Goal: Transaction & Acquisition: Book appointment/travel/reservation

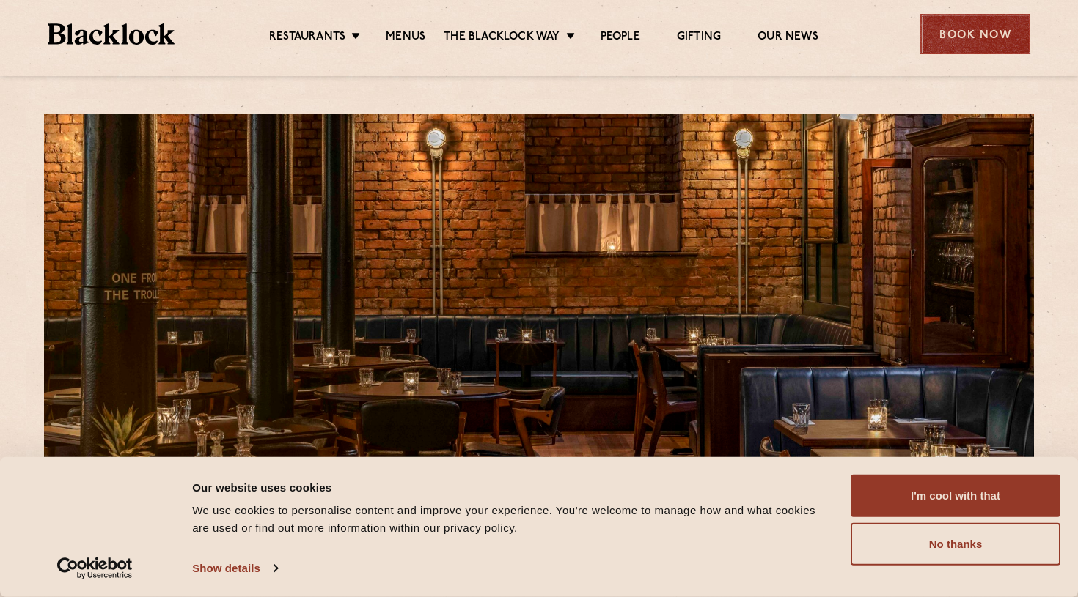
click at [984, 30] on div "Book Now" at bounding box center [975, 34] width 110 height 40
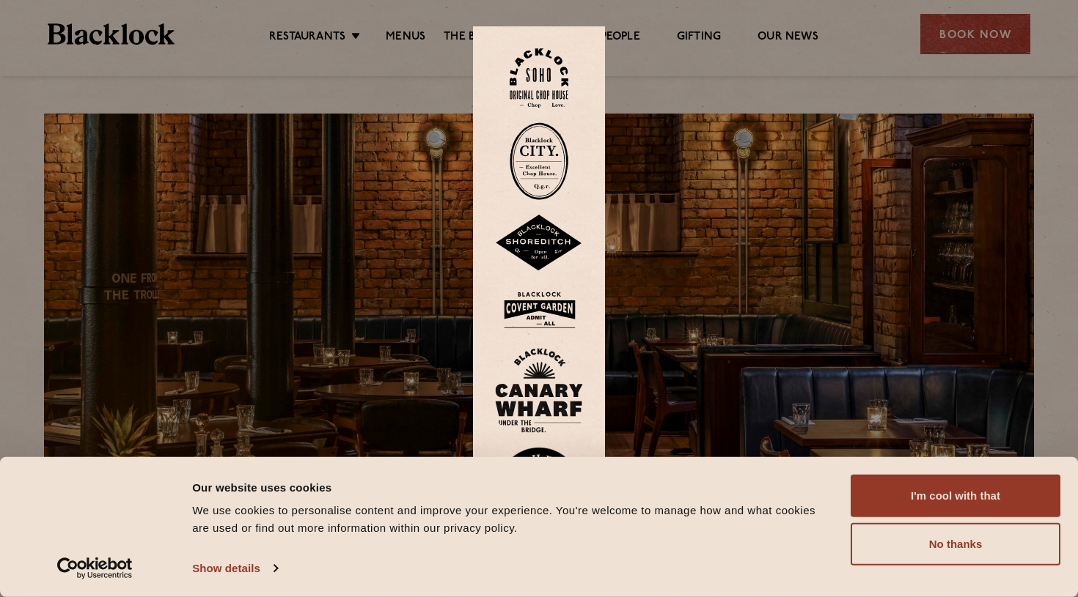
click at [544, 72] on img at bounding box center [538, 77] width 59 height 59
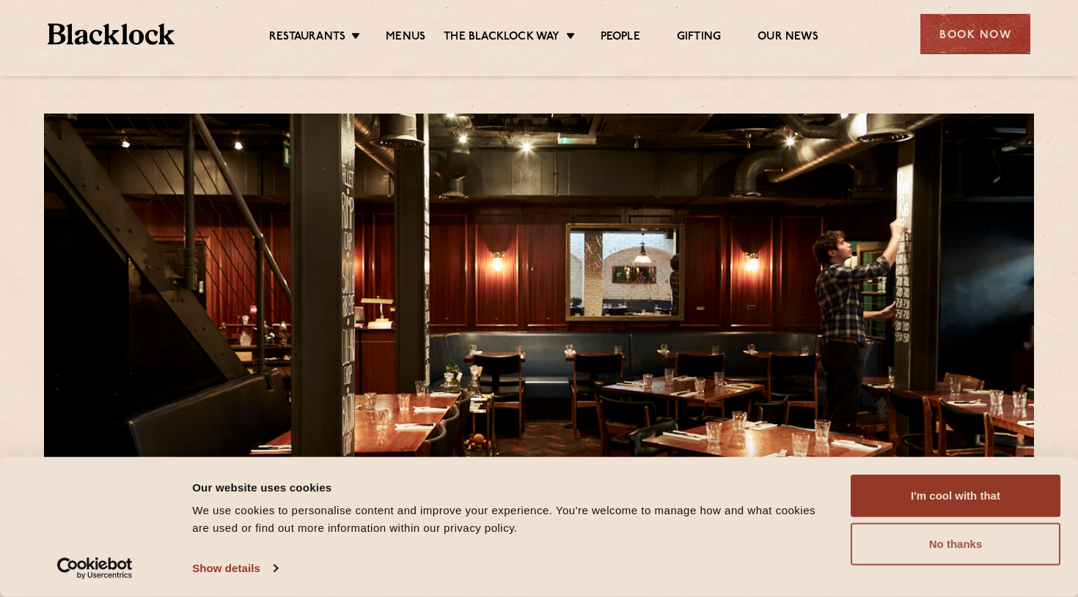
click at [905, 540] on button "No thanks" at bounding box center [955, 544] width 210 height 43
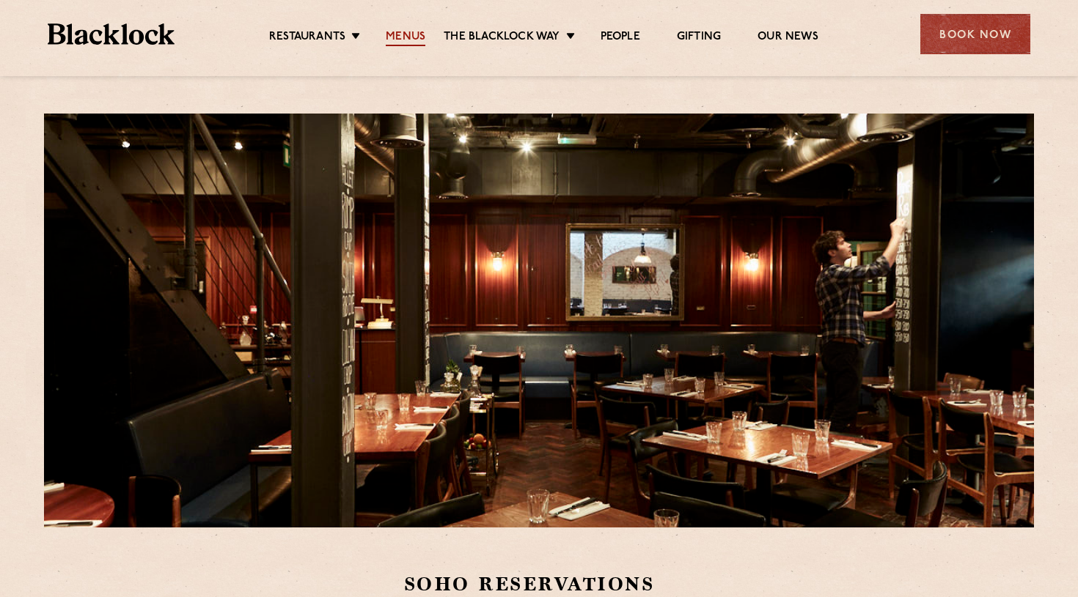
click at [405, 37] on link "Menus" at bounding box center [406, 38] width 40 height 16
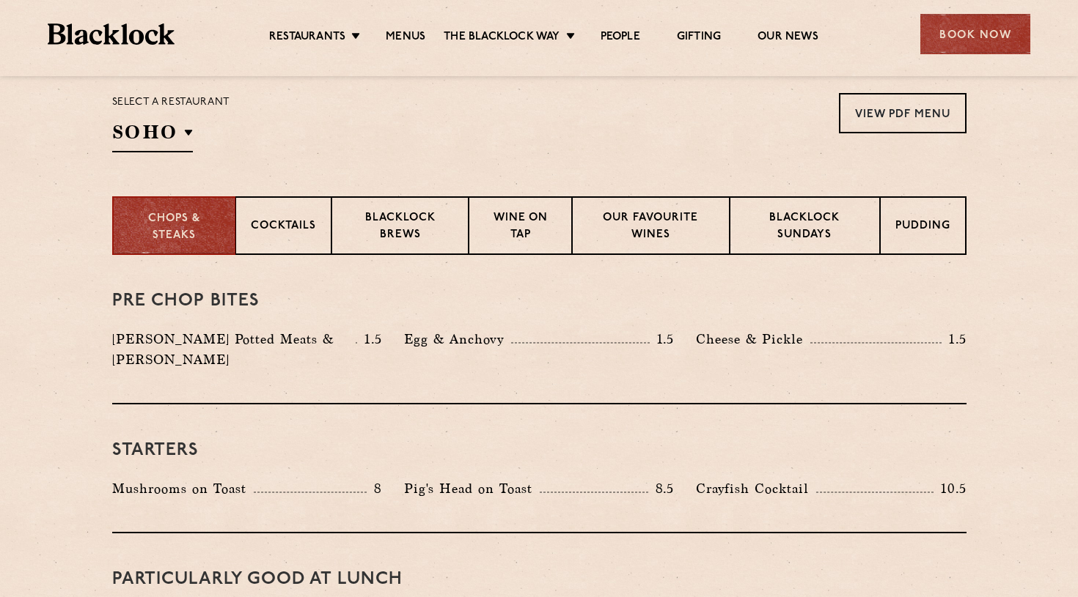
scroll to position [490, 0]
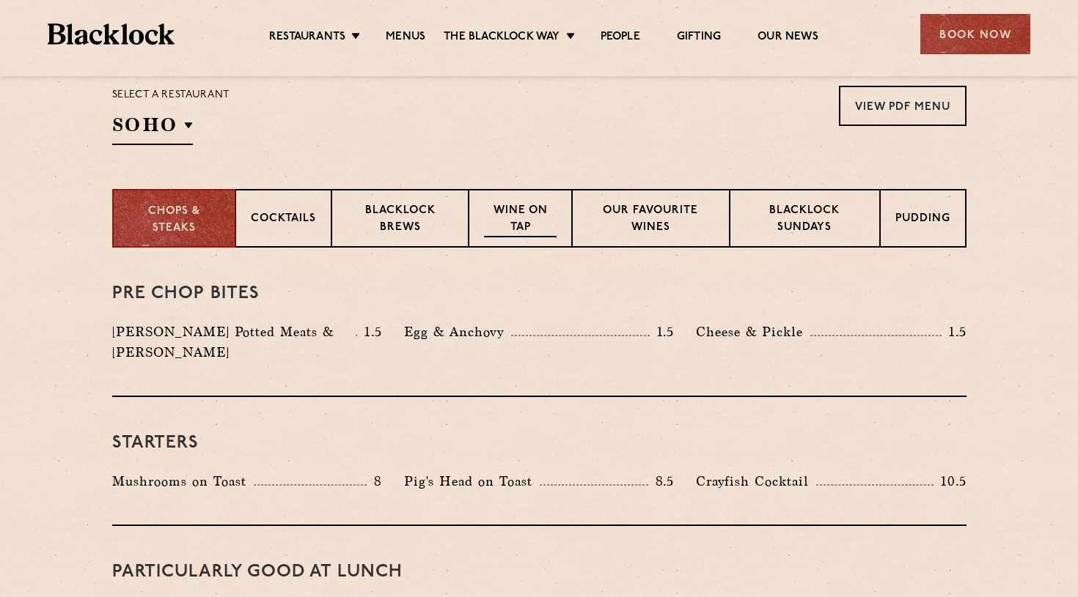
click at [498, 231] on p "Wine on Tap" at bounding box center [520, 220] width 72 height 34
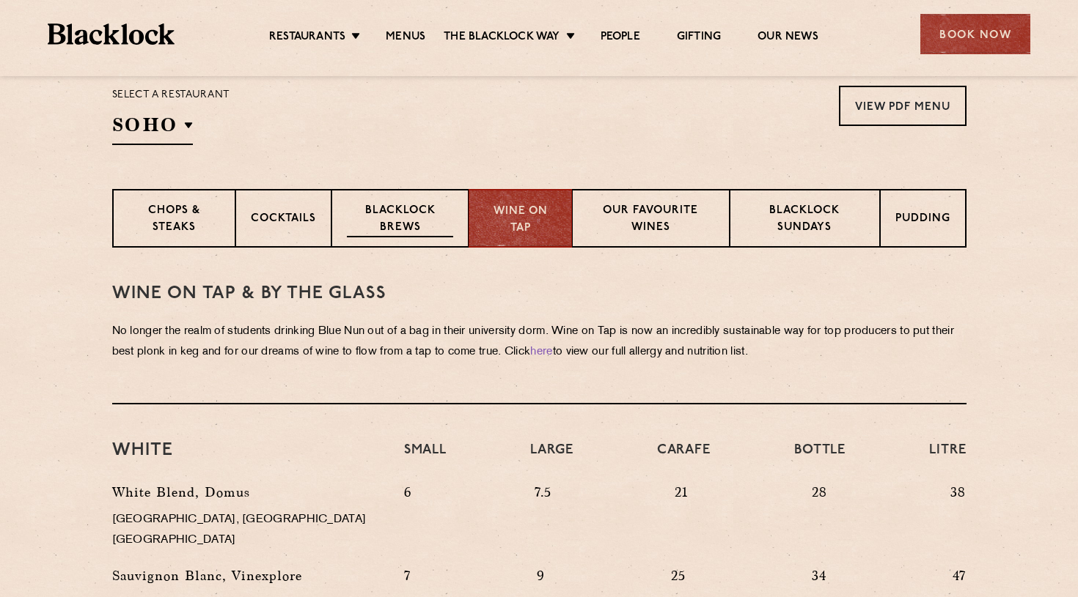
click at [414, 202] on div "Blacklock Brews" at bounding box center [400, 218] width 138 height 59
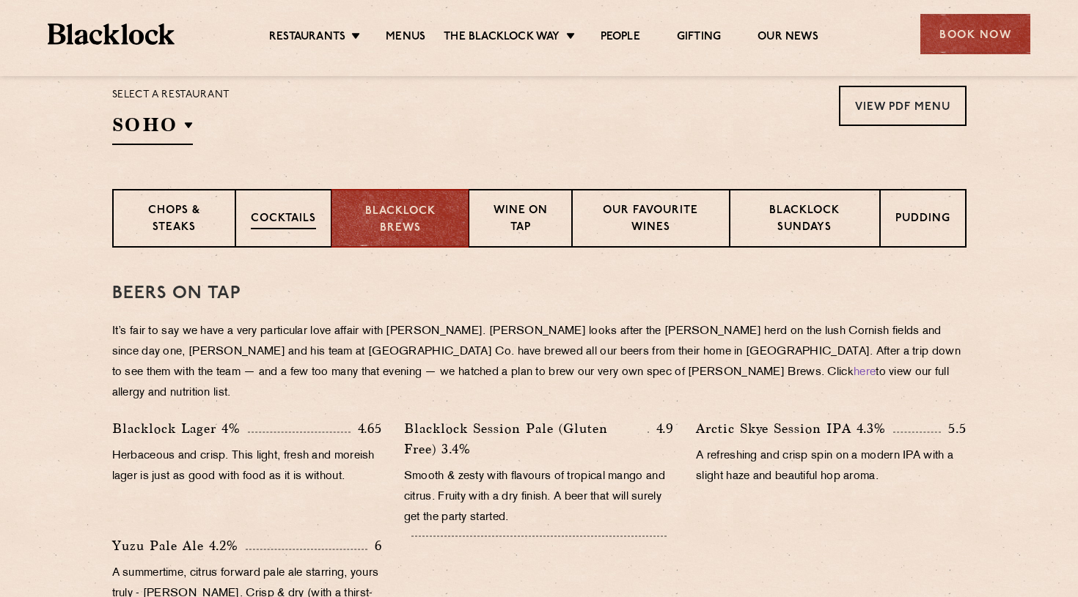
click at [287, 224] on p "Cocktails" at bounding box center [283, 220] width 65 height 18
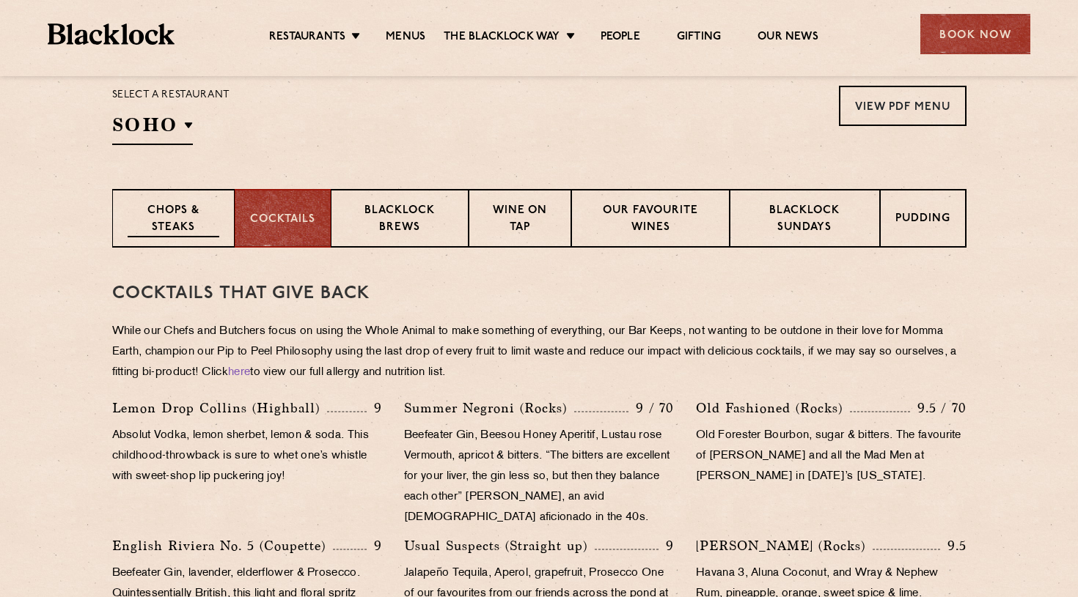
click at [176, 229] on p "Chops & Steaks" at bounding box center [174, 220] width 92 height 34
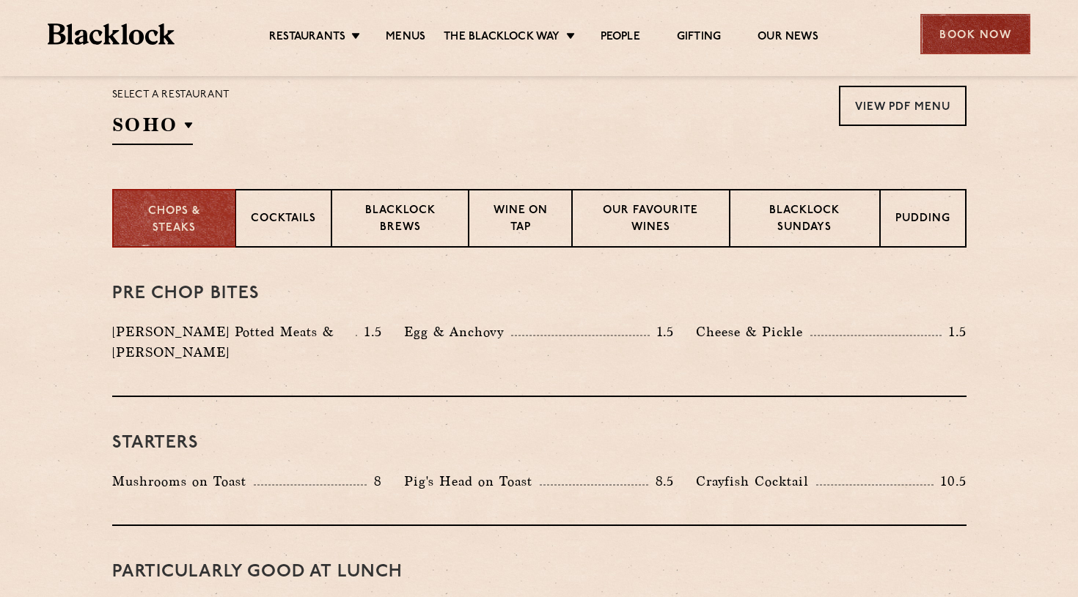
click at [952, 35] on div "Book Now" at bounding box center [975, 34] width 110 height 40
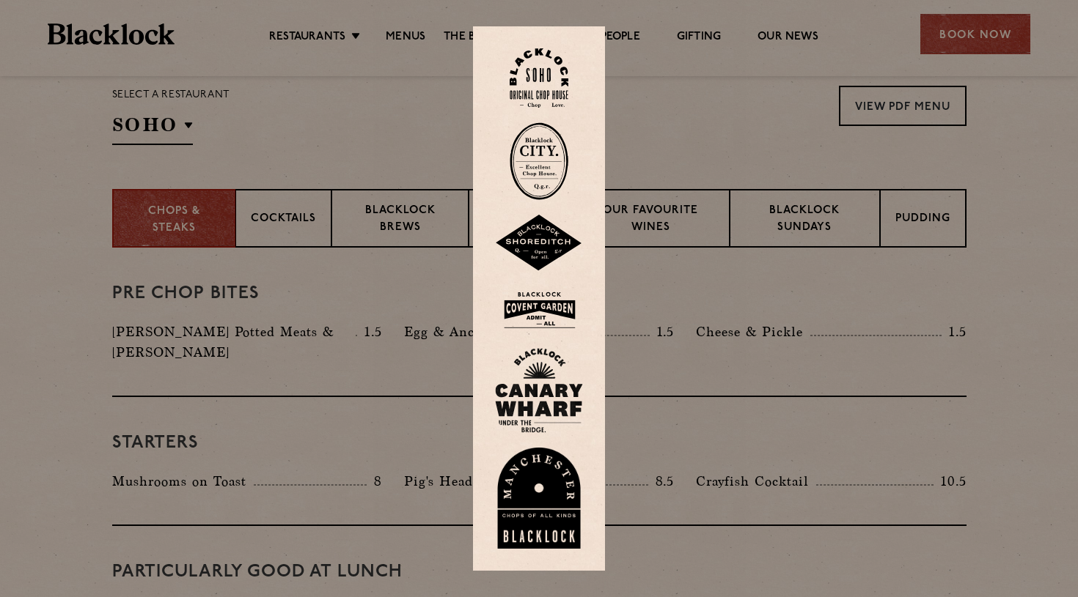
click at [541, 58] on img at bounding box center [538, 77] width 59 height 59
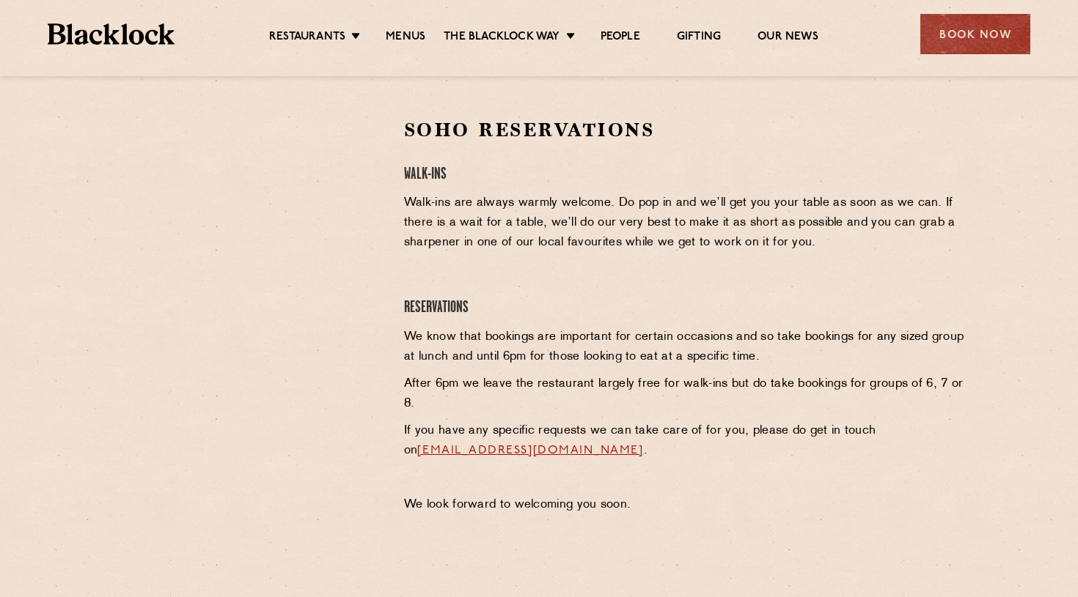
scroll to position [450, 0]
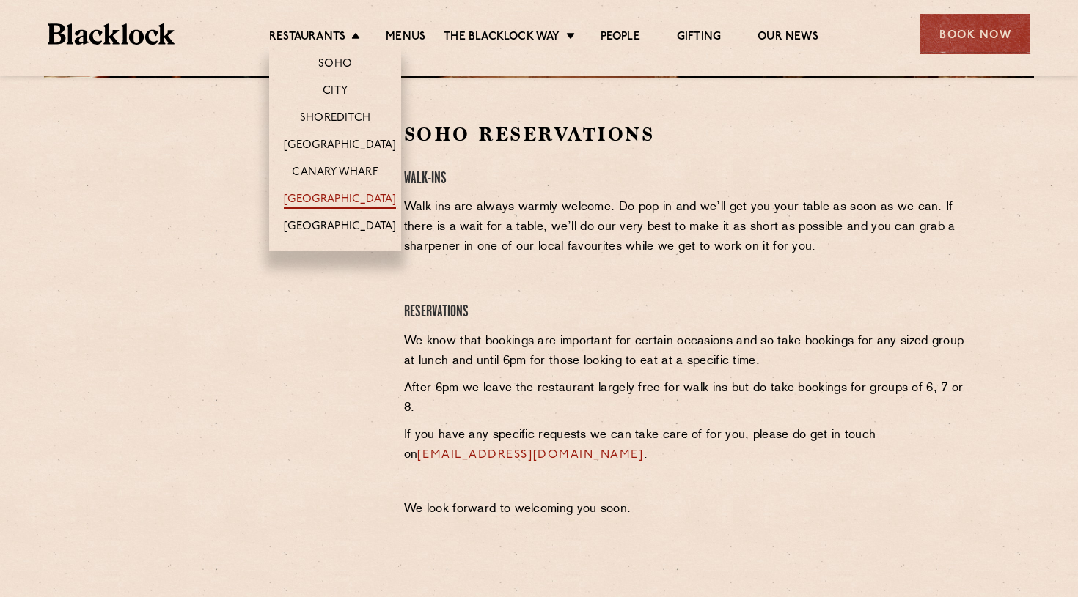
click at [317, 198] on link "[GEOGRAPHIC_DATA]" at bounding box center [340, 201] width 112 height 16
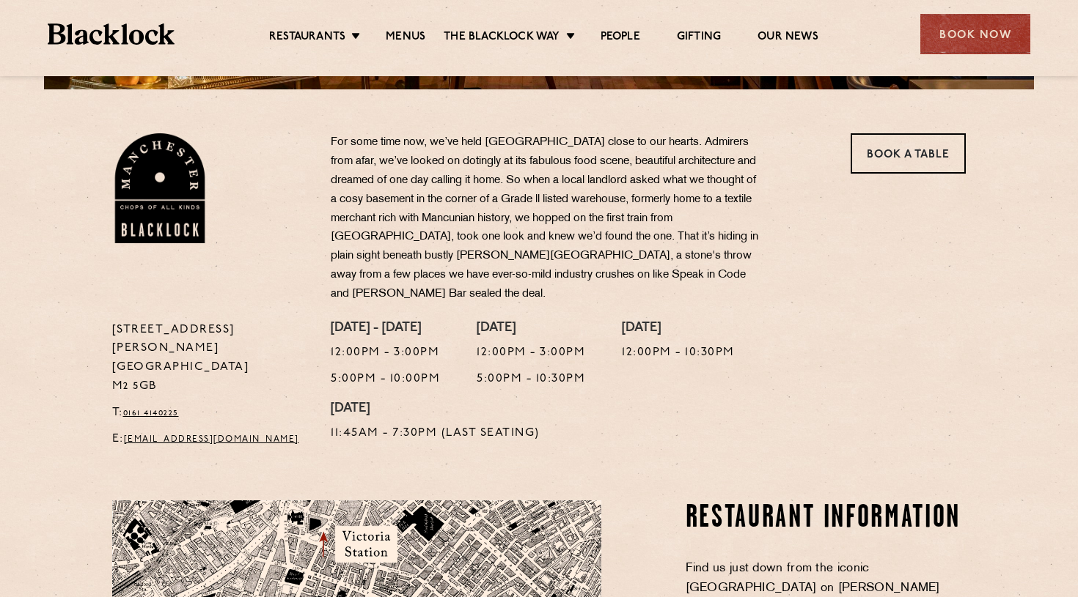
scroll to position [434, 0]
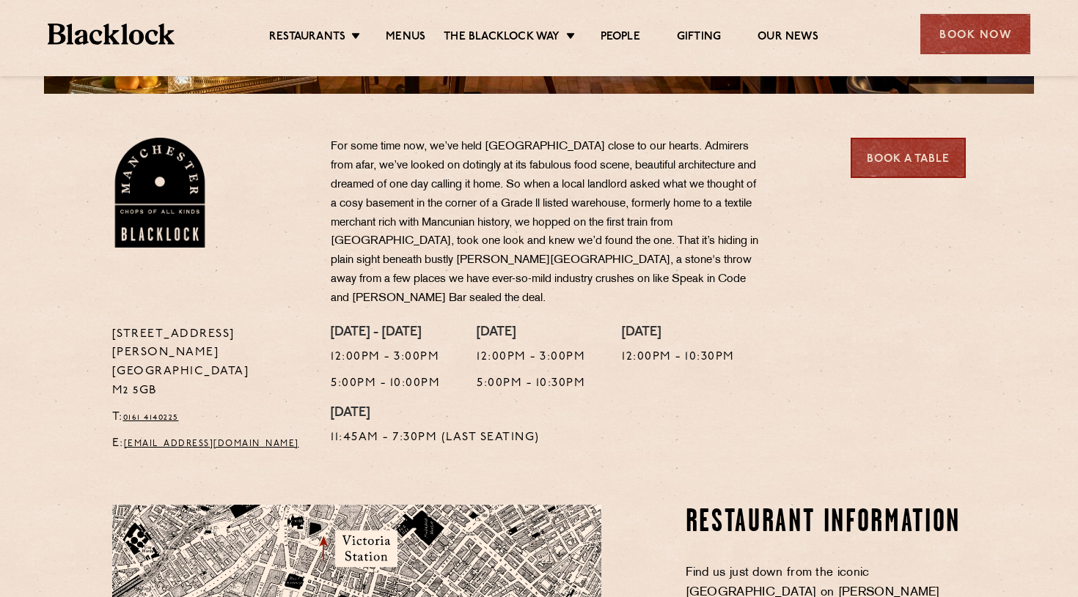
click at [886, 163] on link "Book a Table" at bounding box center [907, 158] width 115 height 40
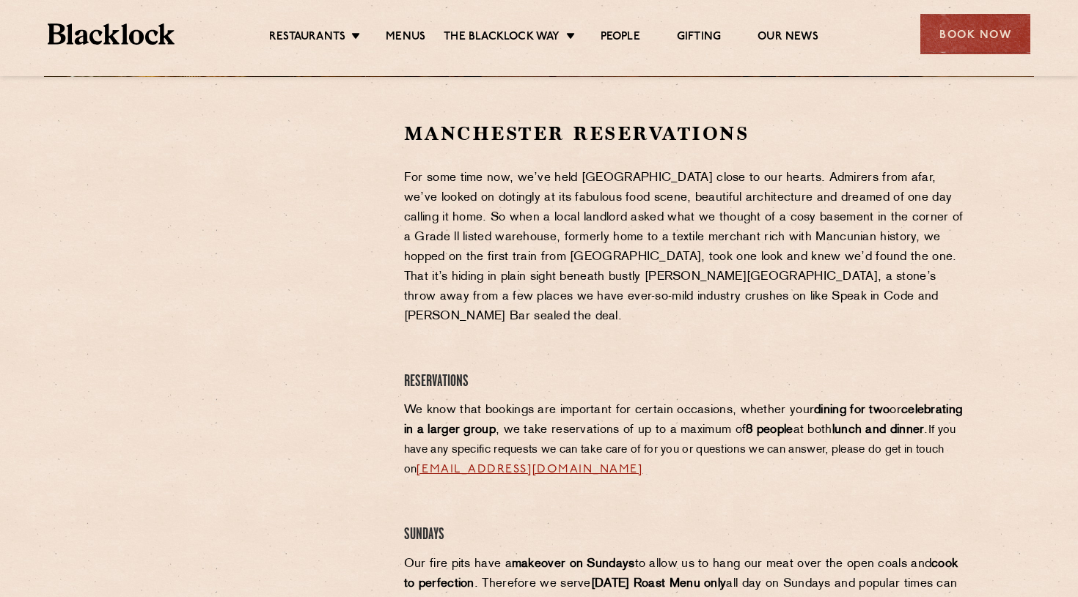
scroll to position [448, 0]
